Goal: Check status: Check status

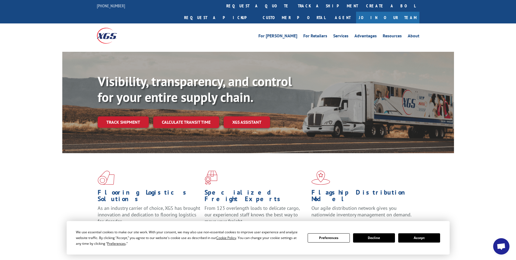
click at [419, 237] on button "Accept" at bounding box center [420, 237] width 42 height 9
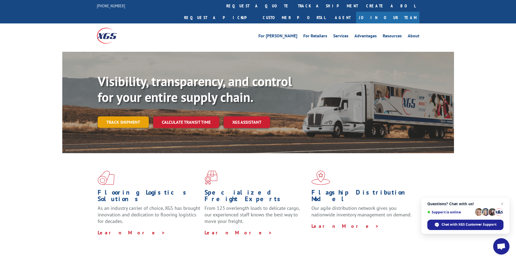
click at [127, 116] on link "Track shipment" at bounding box center [123, 121] width 51 height 11
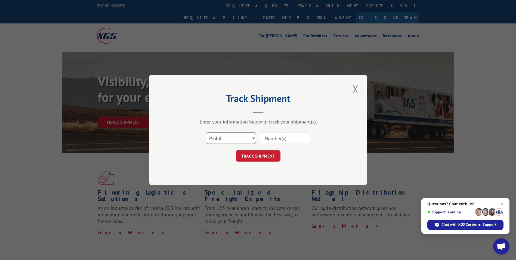
click at [232, 139] on select "Select category... Probill BOL PO" at bounding box center [231, 138] width 50 height 11
select select "bol"
click at [206, 133] on select "Select category... Probill BOL PO" at bounding box center [231, 138] width 50 height 11
click at [271, 137] on input at bounding box center [285, 138] width 50 height 11
paste input "5960060"
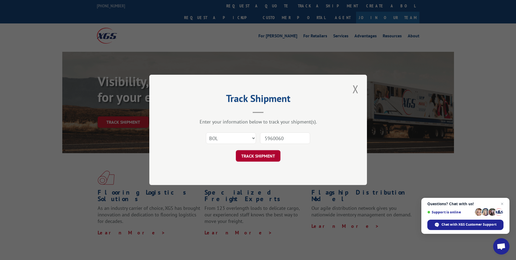
type input "5960060"
click at [256, 157] on button "TRACK SHIPMENT" at bounding box center [258, 155] width 45 height 11
